Goal: Check status: Check status

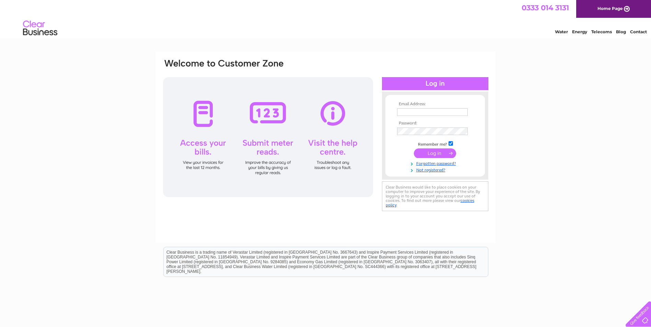
type input "optical-service@hotmail.co.uk"
drag, startPoint x: 0, startPoint y: 0, endPoint x: 439, endPoint y: 151, distance: 464.1
click at [439, 151] on input "submit" at bounding box center [435, 154] width 42 height 10
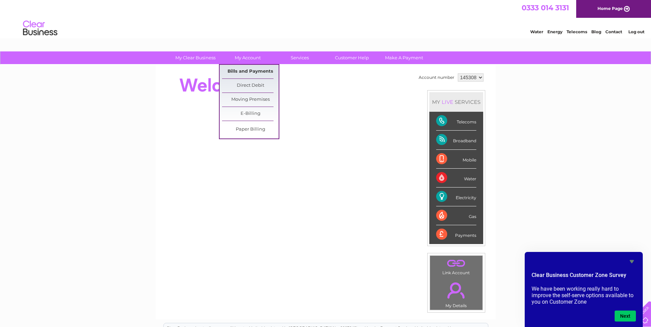
click at [242, 69] on link "Bills and Payments" at bounding box center [250, 72] width 57 height 14
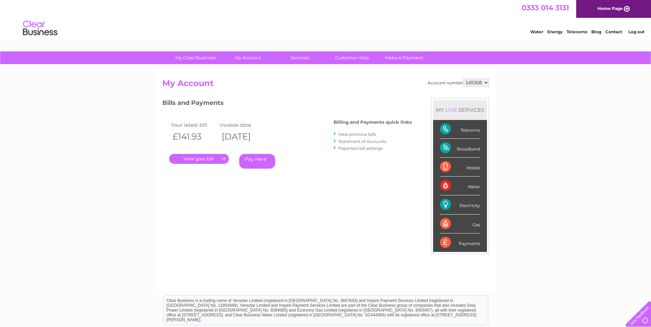
click at [209, 161] on link "." at bounding box center [199, 159] width 60 height 10
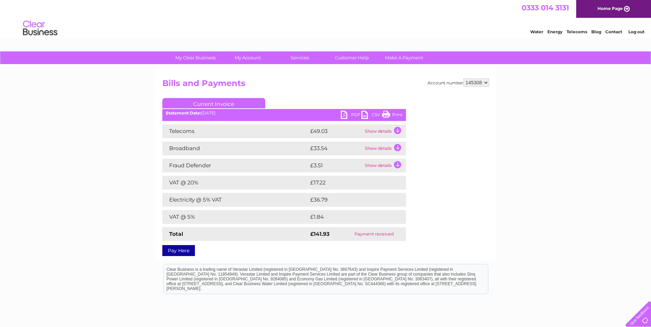
click at [386, 130] on td "Show details" at bounding box center [384, 132] width 43 height 14
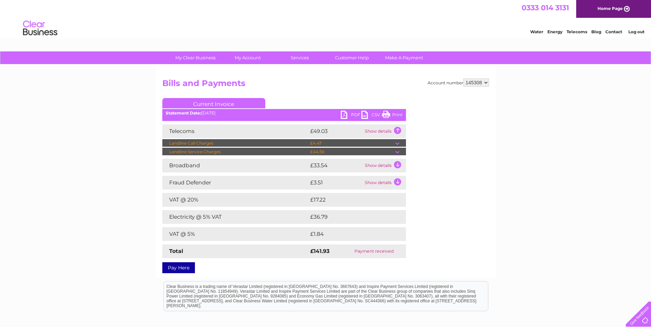
click at [399, 143] on td at bounding box center [400, 143] width 11 height 8
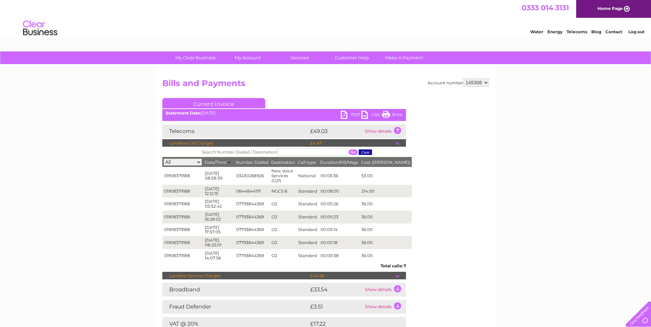
click at [397, 273] on td at bounding box center [400, 276] width 11 height 8
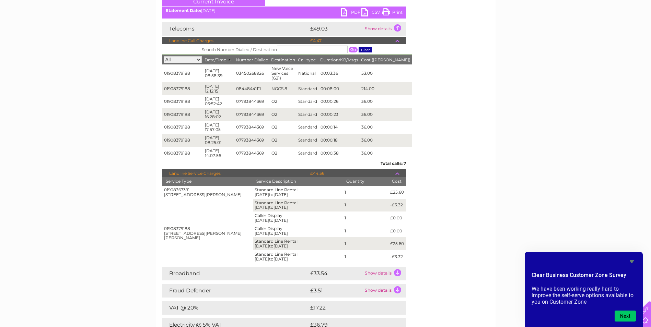
scroll to position [103, 0]
click at [397, 169] on td at bounding box center [400, 173] width 11 height 8
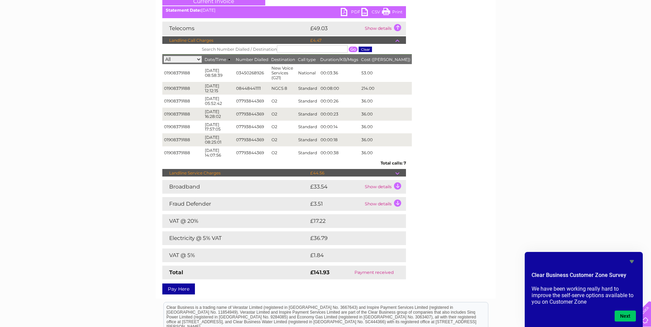
click at [399, 44] on td at bounding box center [400, 40] width 11 height 8
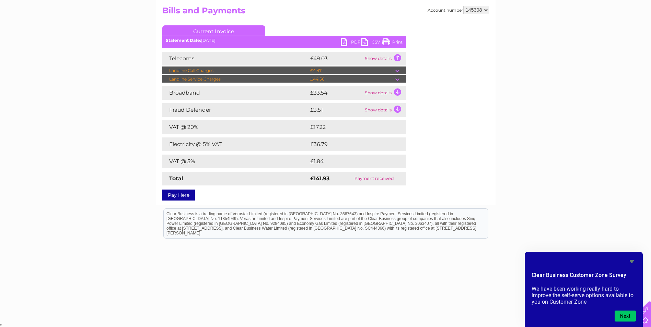
scroll to position [73, 0]
click at [396, 70] on td at bounding box center [400, 71] width 11 height 8
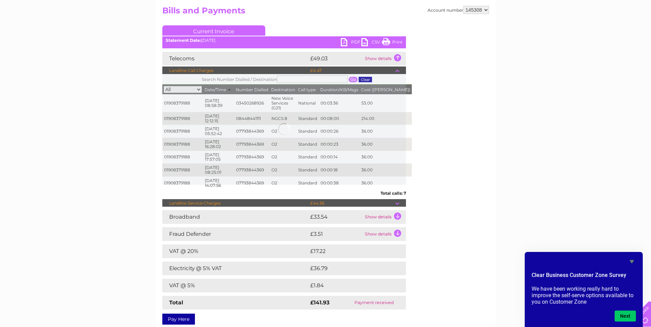
scroll to position [103, 0]
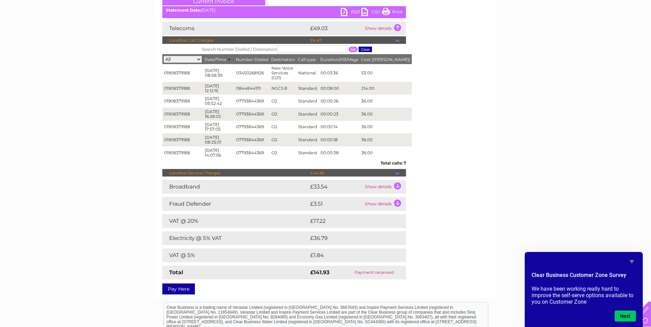
click at [399, 39] on td at bounding box center [400, 40] width 11 height 8
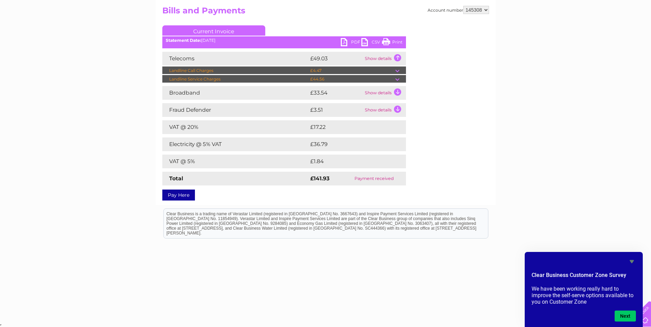
click at [396, 79] on td at bounding box center [400, 79] width 11 height 8
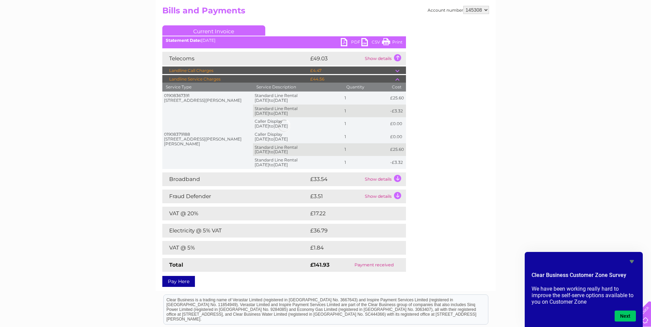
scroll to position [103, 0]
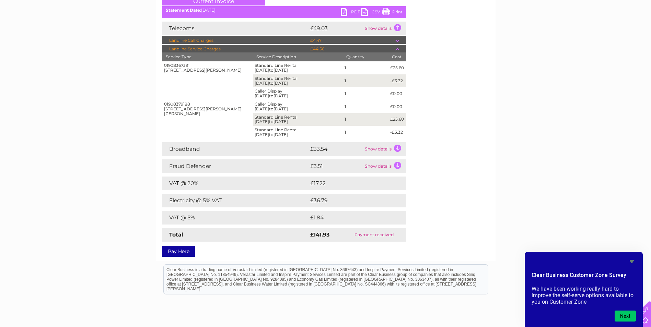
click at [374, 151] on td "Show details" at bounding box center [384, 149] width 43 height 14
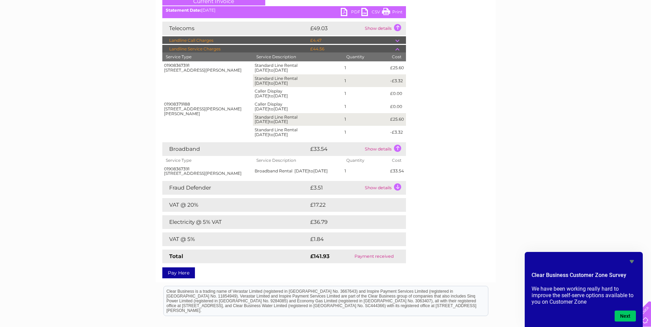
click at [380, 150] on td "Show details" at bounding box center [384, 149] width 43 height 14
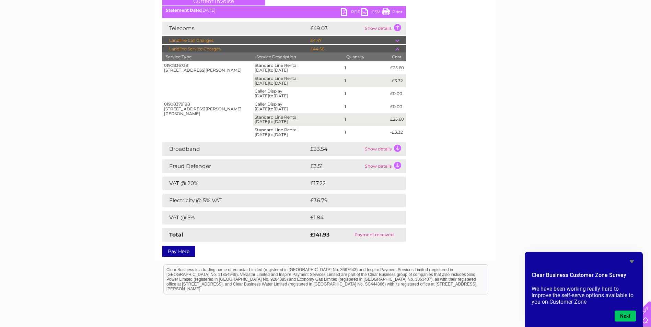
click at [382, 169] on td "Show details" at bounding box center [384, 167] width 43 height 14
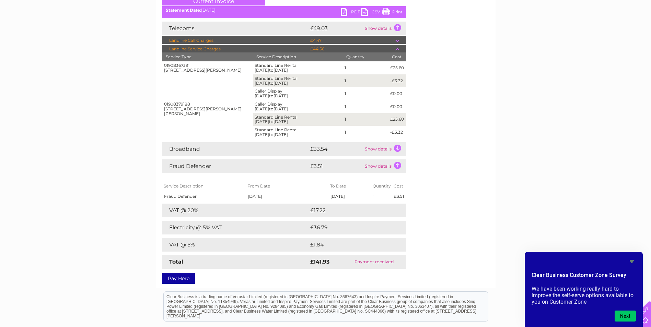
click at [381, 168] on td "Show details" at bounding box center [384, 167] width 43 height 14
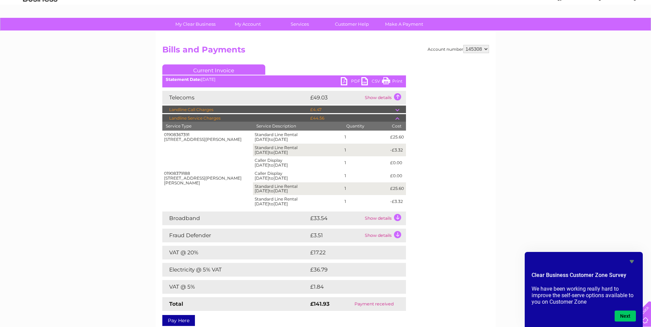
scroll to position [34, 0]
